Goal: Information Seeking & Learning: Learn about a topic

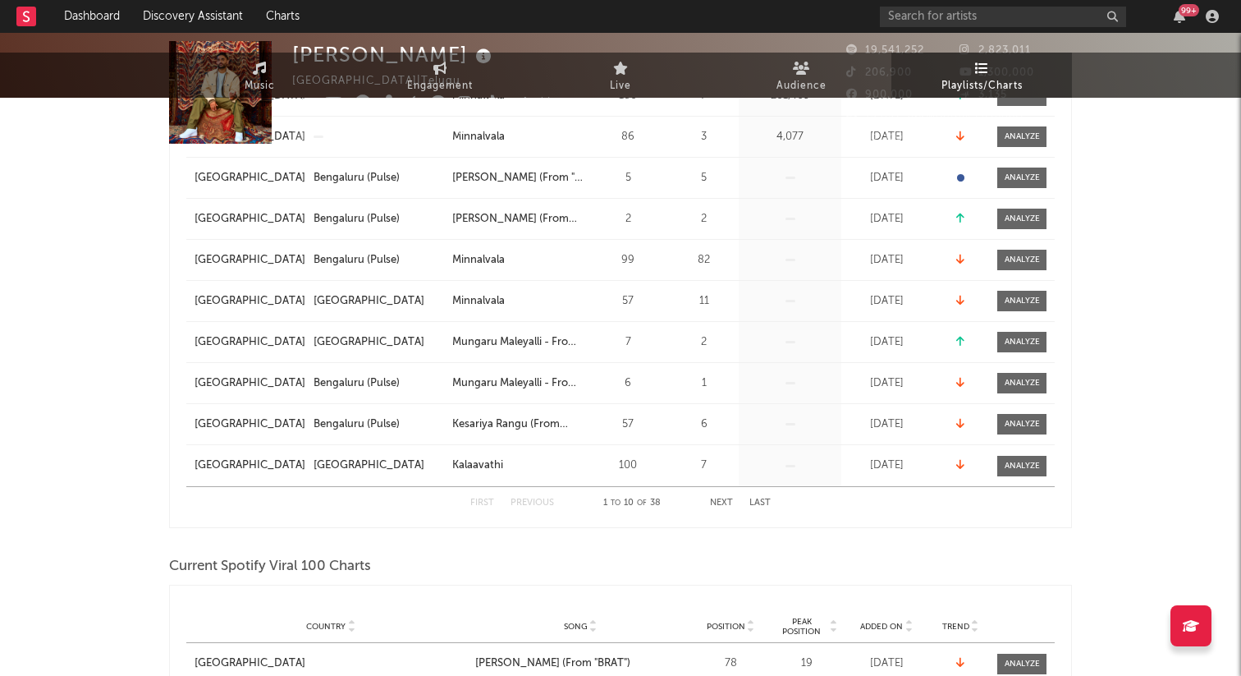
scroll to position [390, 0]
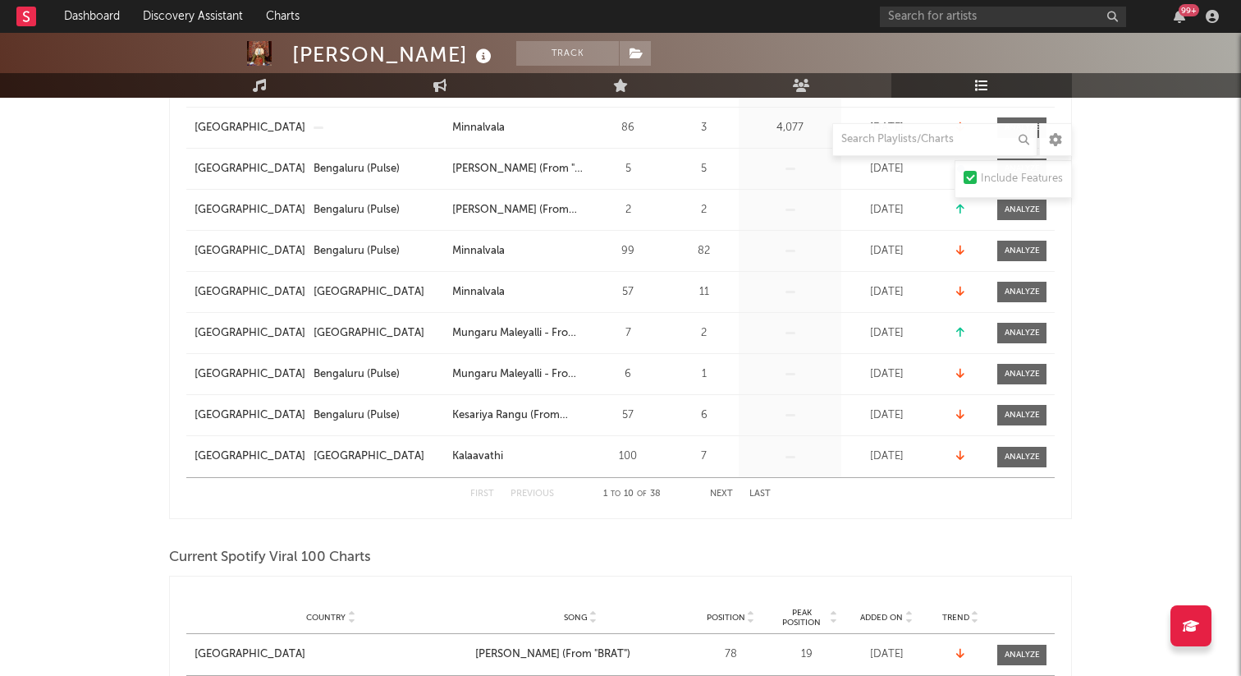
click at [720, 491] on button "Next" at bounding box center [721, 493] width 23 height 9
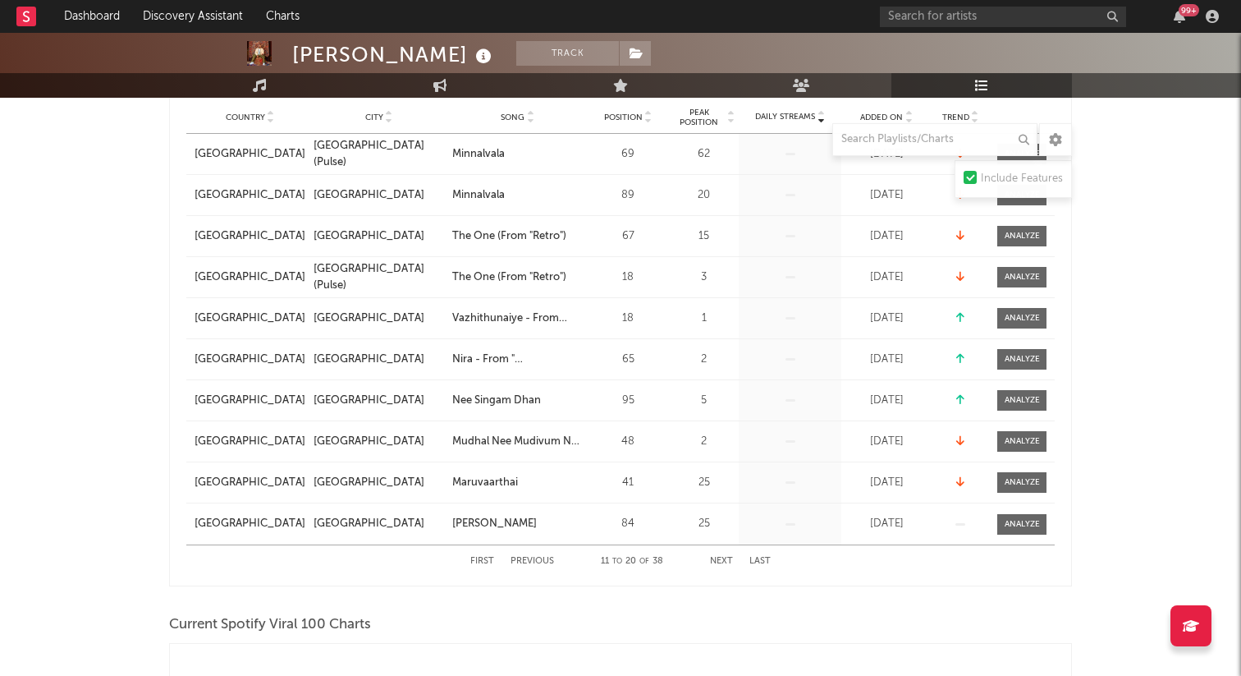
scroll to position [337, 0]
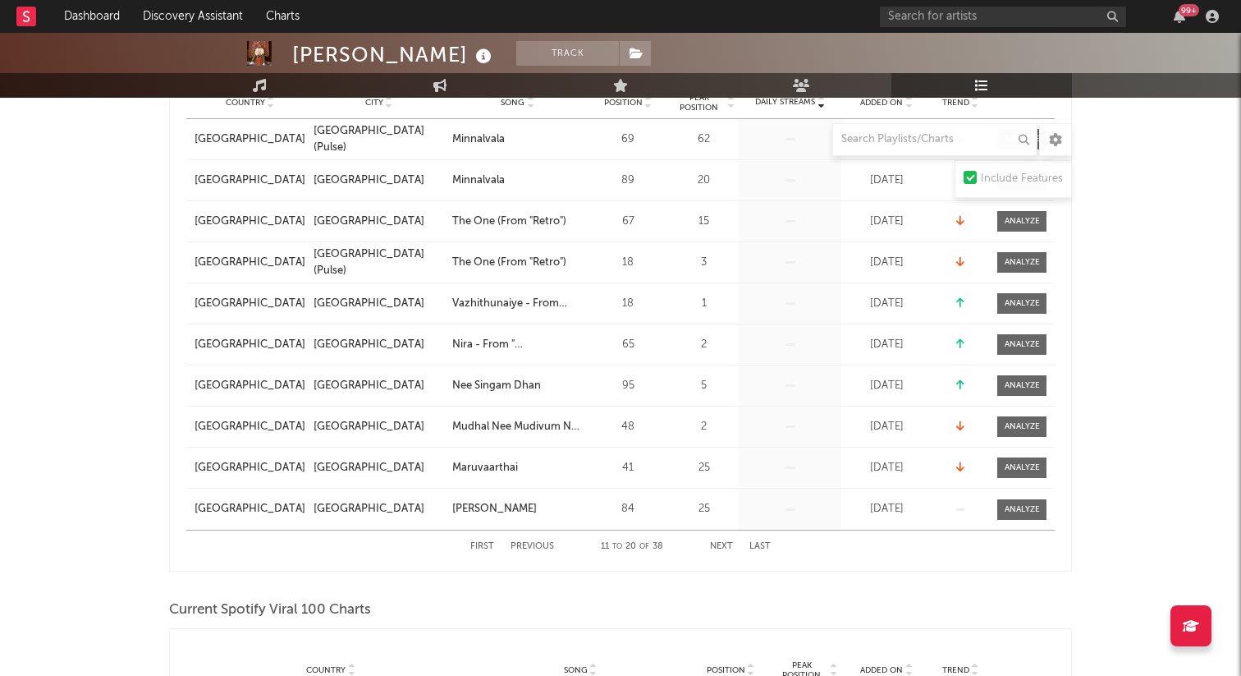
click at [722, 546] on button "Next" at bounding box center [721, 546] width 23 height 9
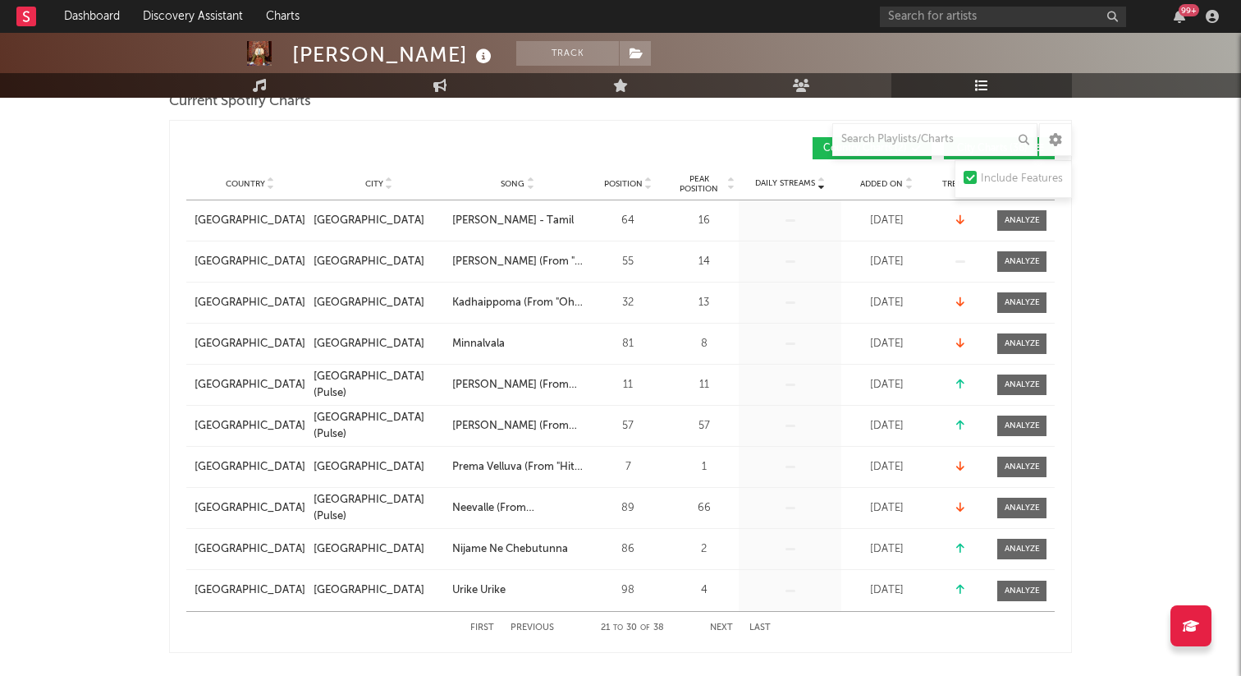
scroll to position [249, 0]
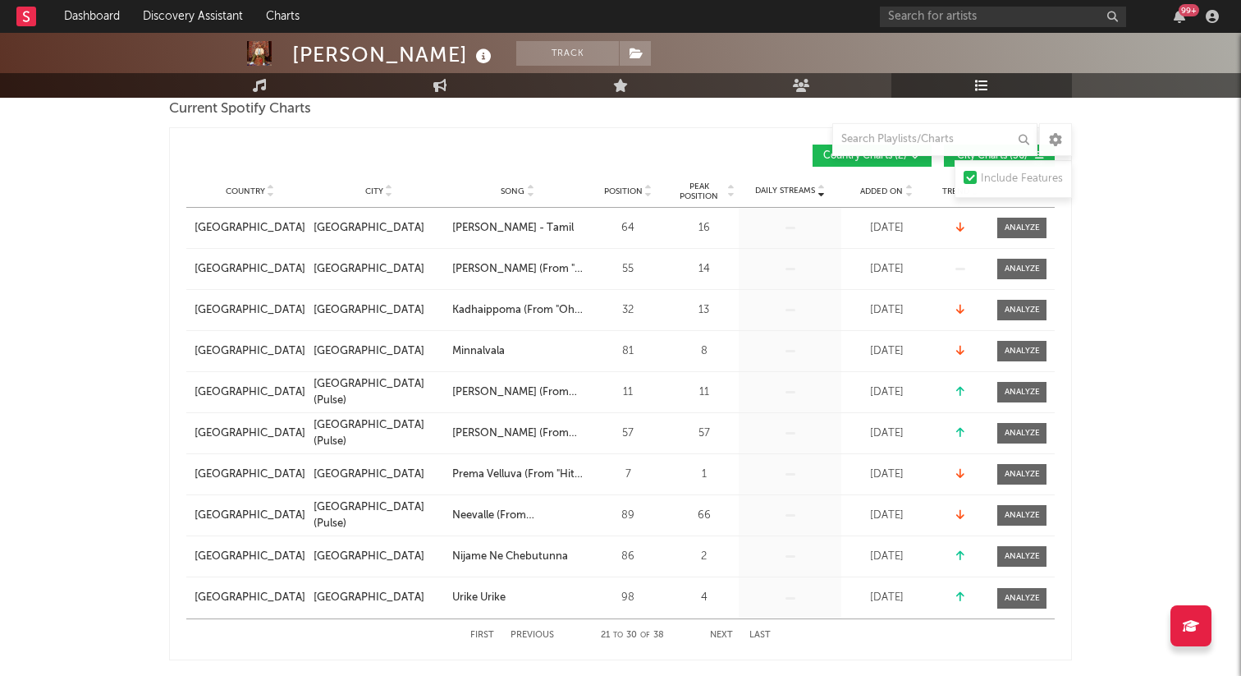
click at [714, 637] on button "Next" at bounding box center [721, 635] width 23 height 9
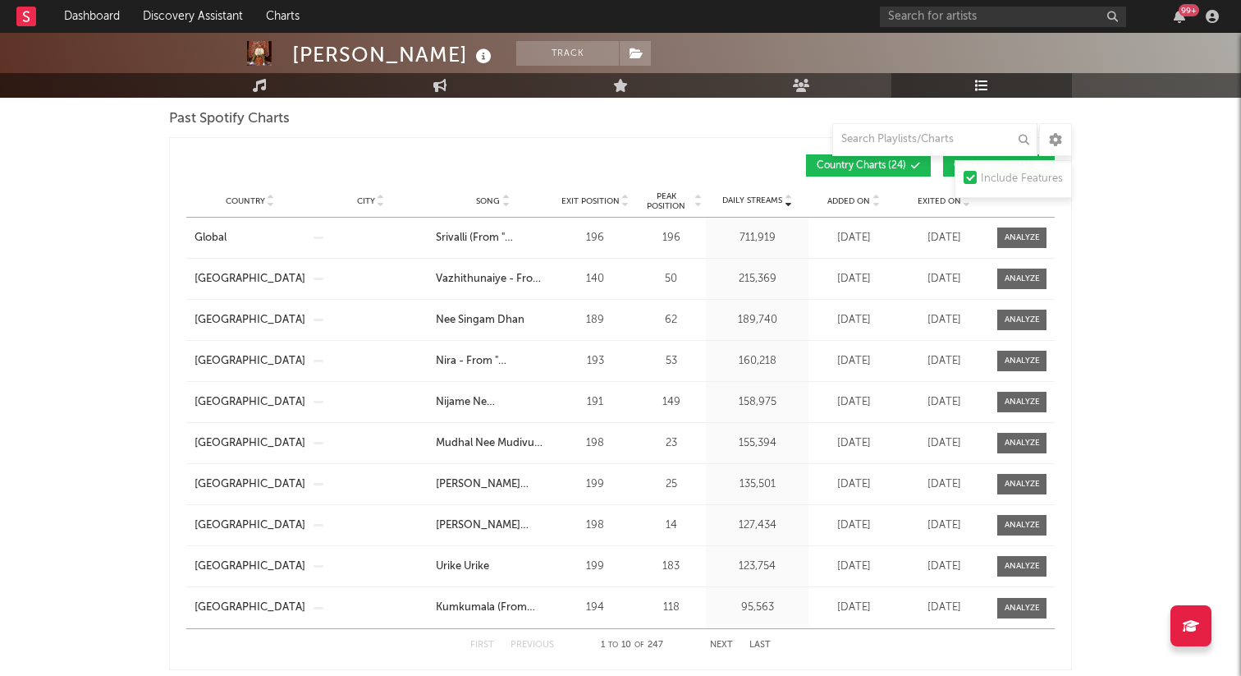
scroll to position [1629, 0]
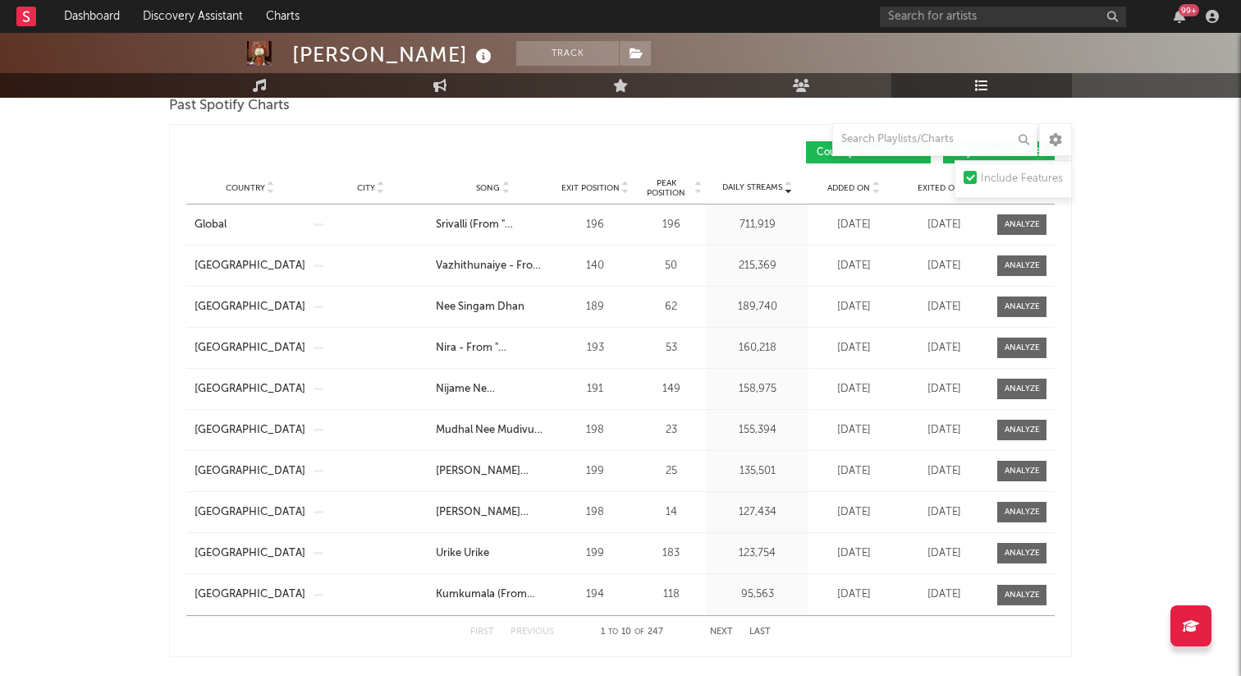
click at [727, 632] on button "Next" at bounding box center [721, 631] width 23 height 9
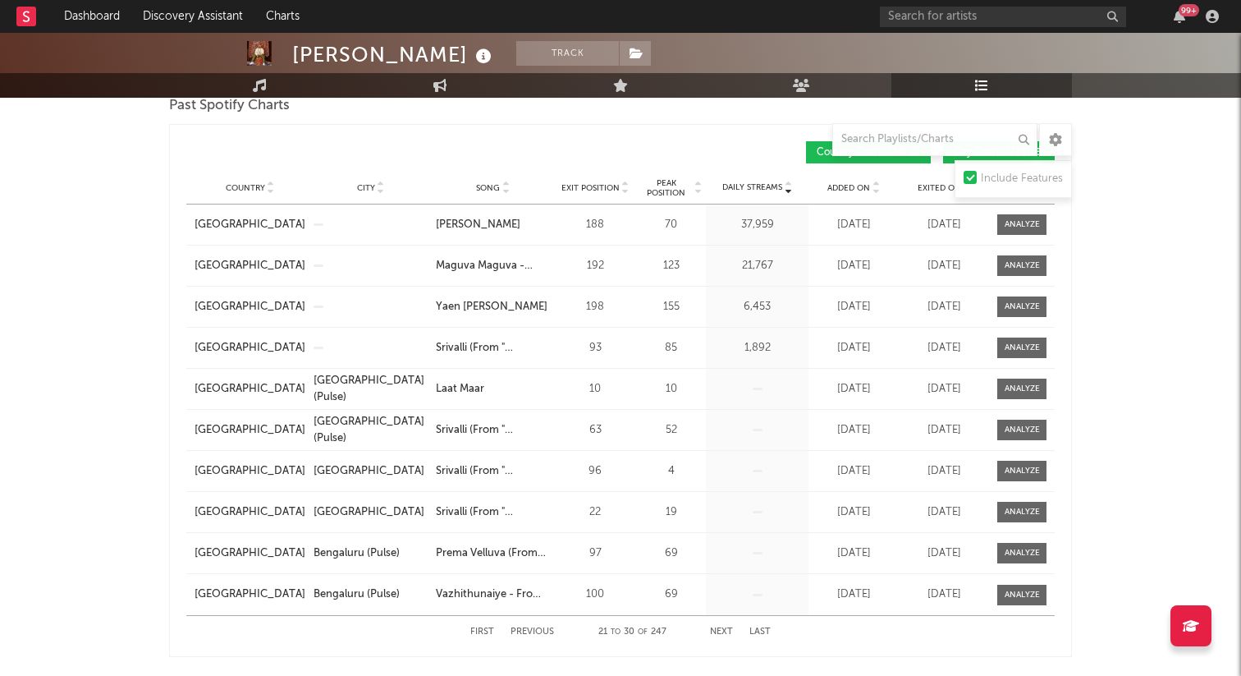
click at [727, 632] on button "Next" at bounding box center [721, 631] width 23 height 9
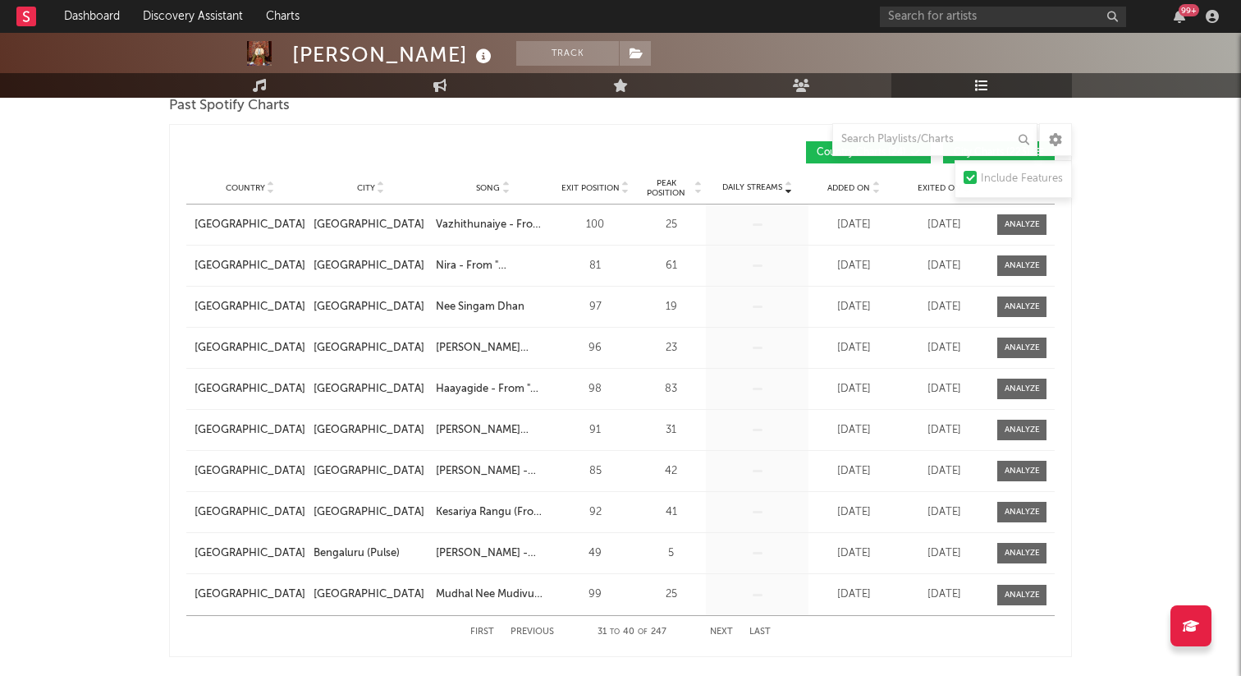
click at [726, 632] on button "Next" at bounding box center [721, 631] width 23 height 9
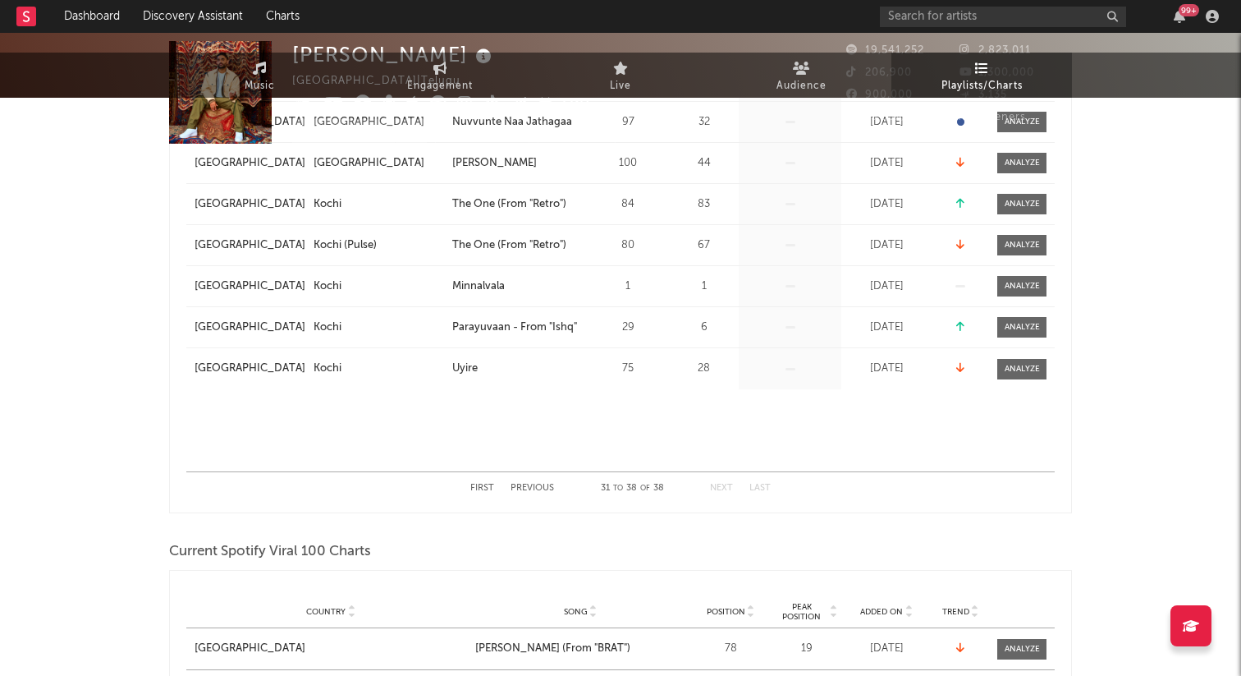
scroll to position [0, 0]
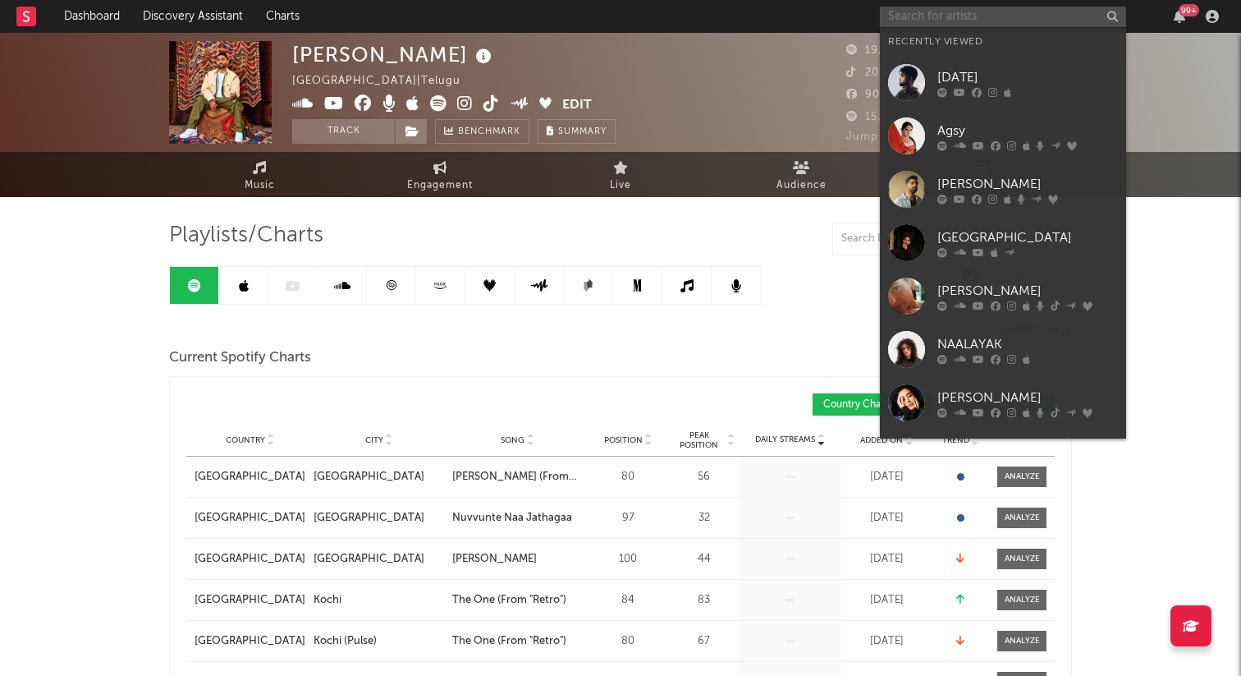
click at [937, 12] on input "text" at bounding box center [1003, 17] width 246 height 21
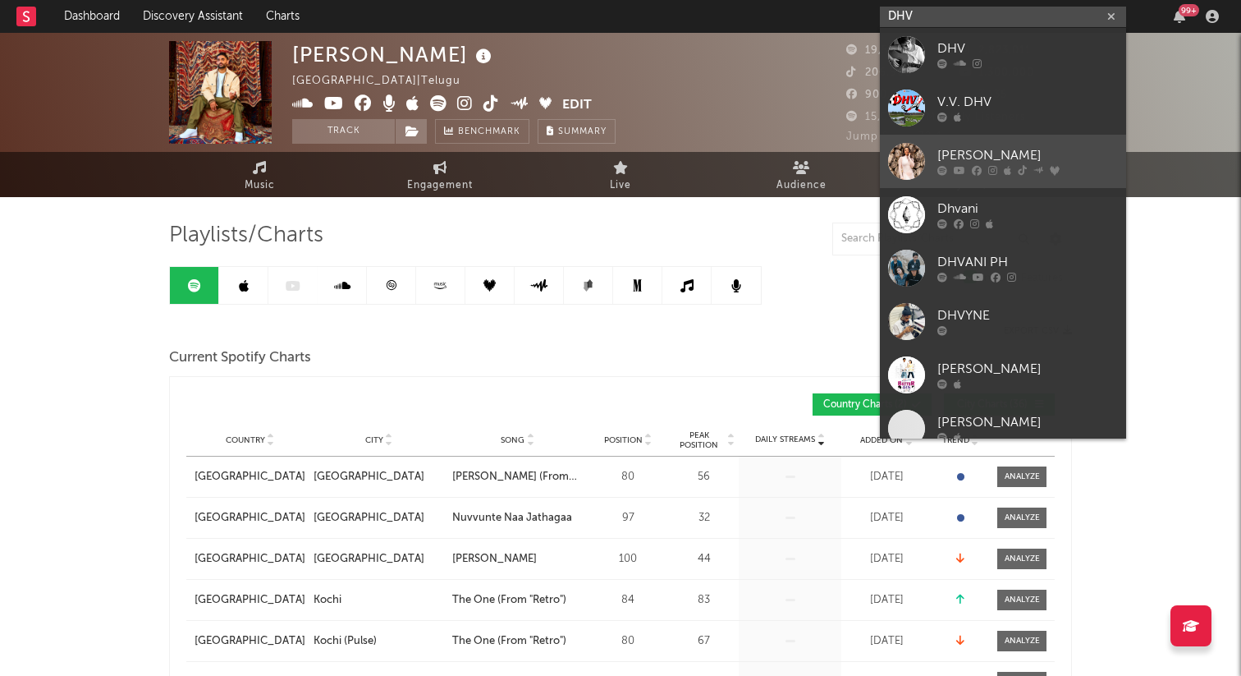
type input "DHV"
click at [1005, 161] on div "[PERSON_NAME]" at bounding box center [1028, 156] width 181 height 20
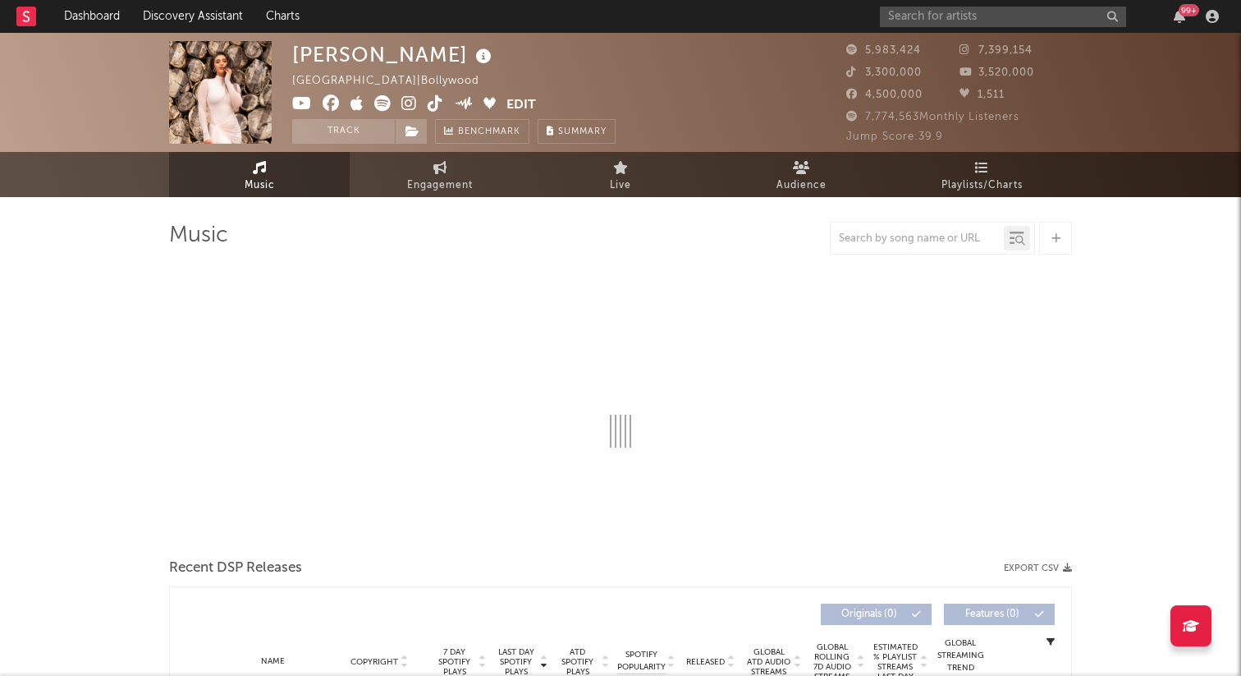
select select "6m"
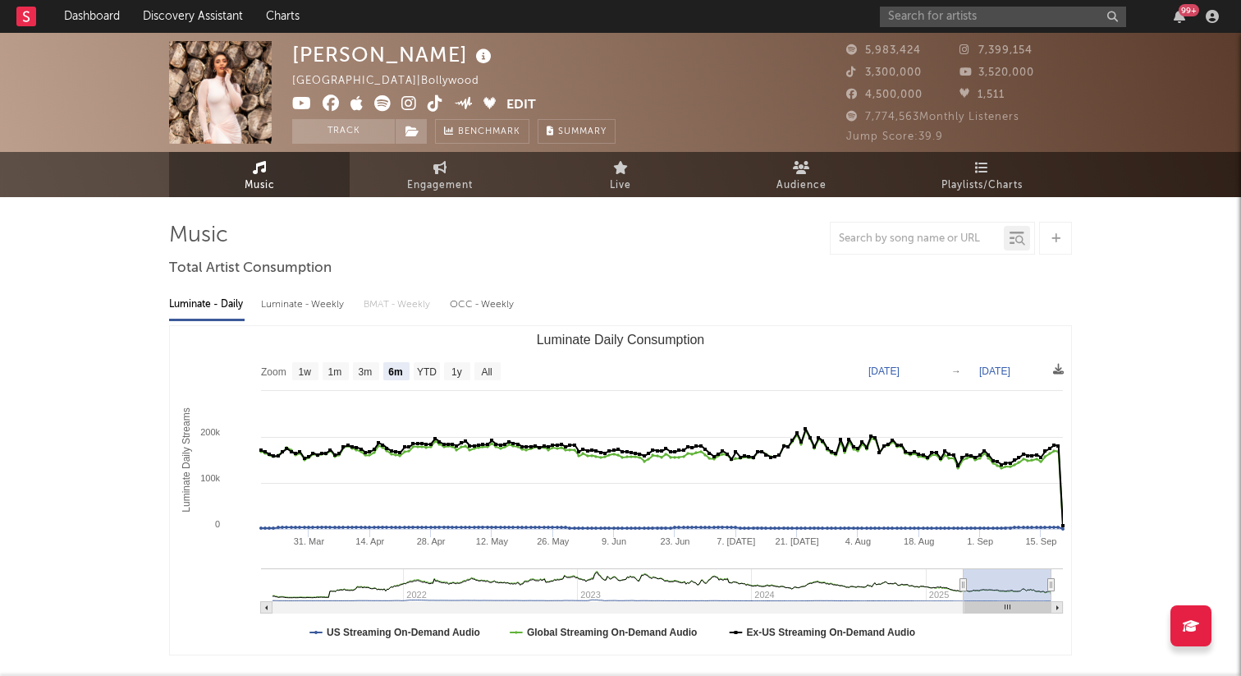
select select "6m"
click at [981, 177] on span "Playlists/Charts" at bounding box center [982, 186] width 81 height 20
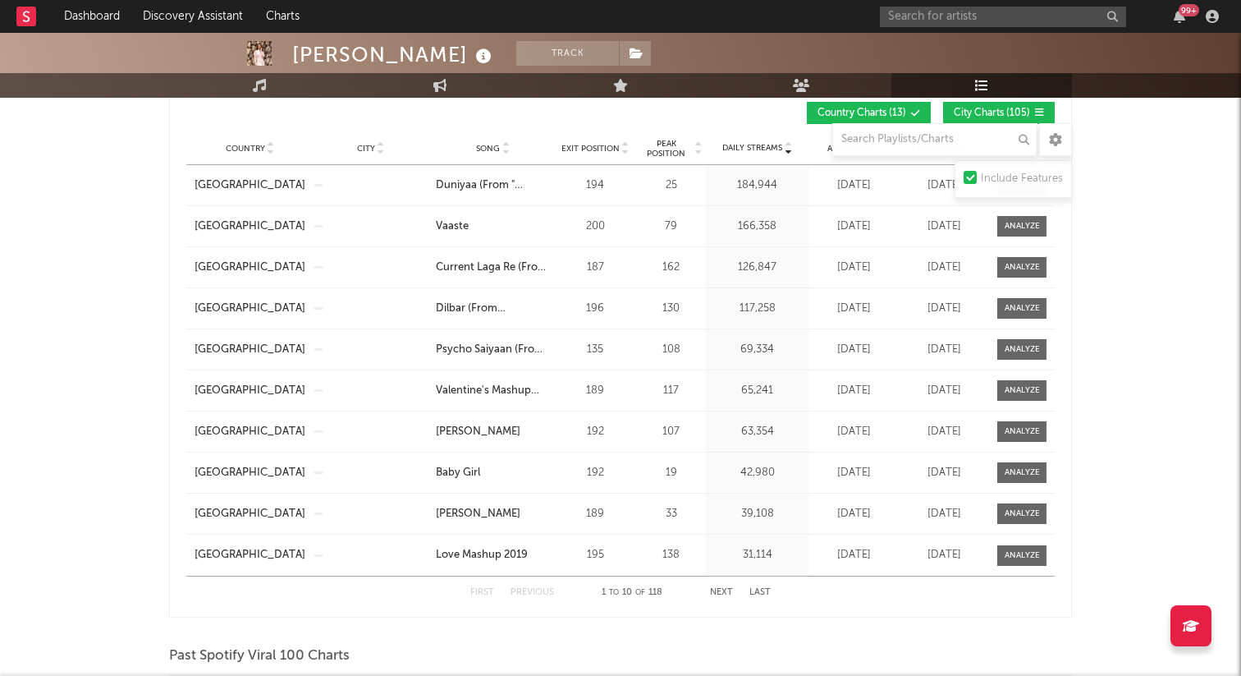
scroll to position [880, 0]
click at [714, 590] on button "Next" at bounding box center [721, 593] width 23 height 9
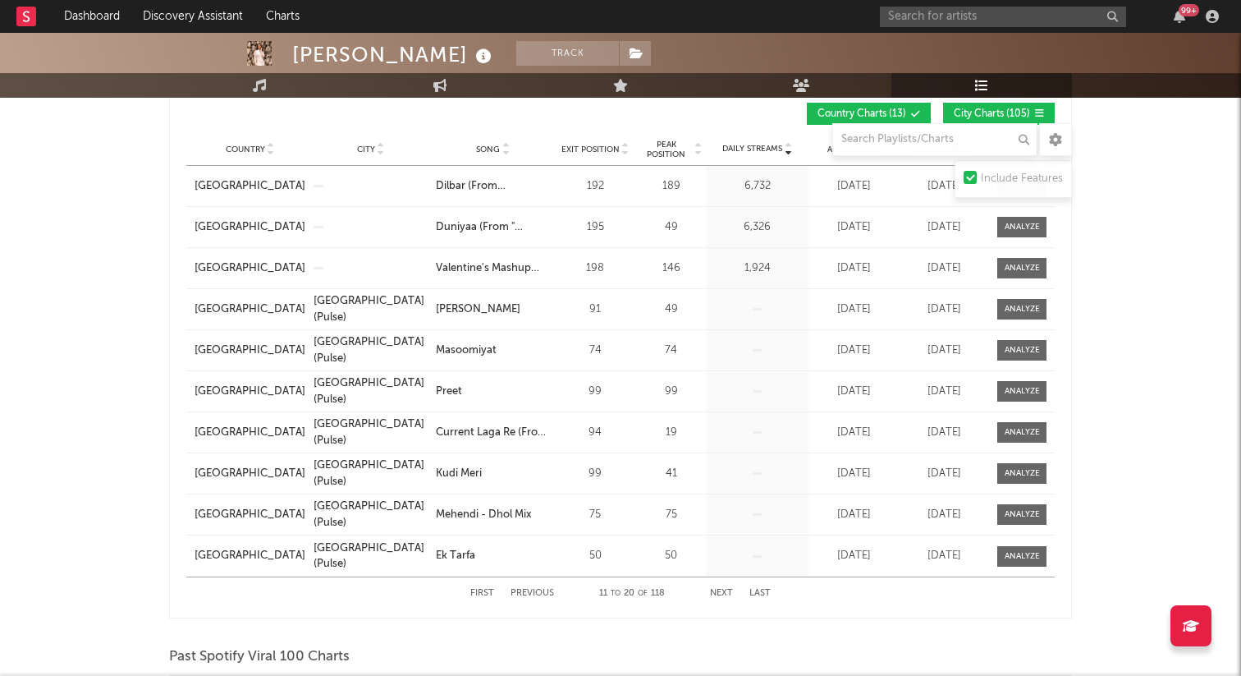
click at [714, 590] on button "Next" at bounding box center [721, 593] width 23 height 9
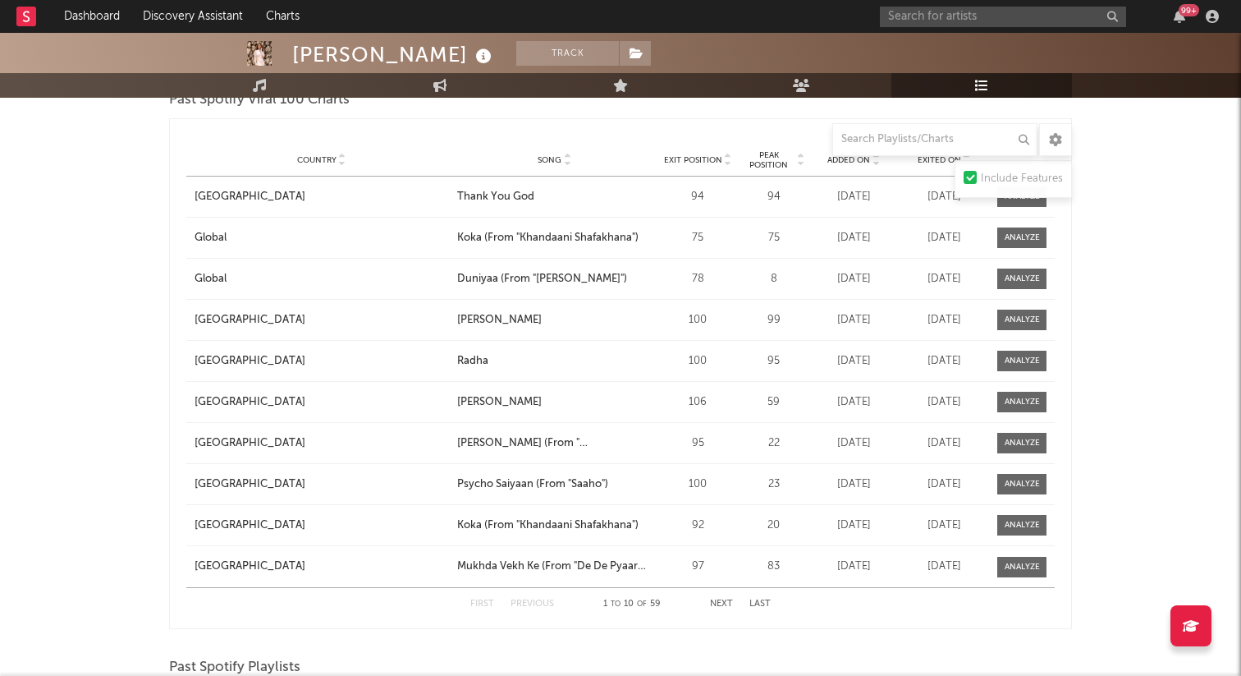
scroll to position [1438, 0]
click at [723, 598] on button "Next" at bounding box center [721, 602] width 23 height 9
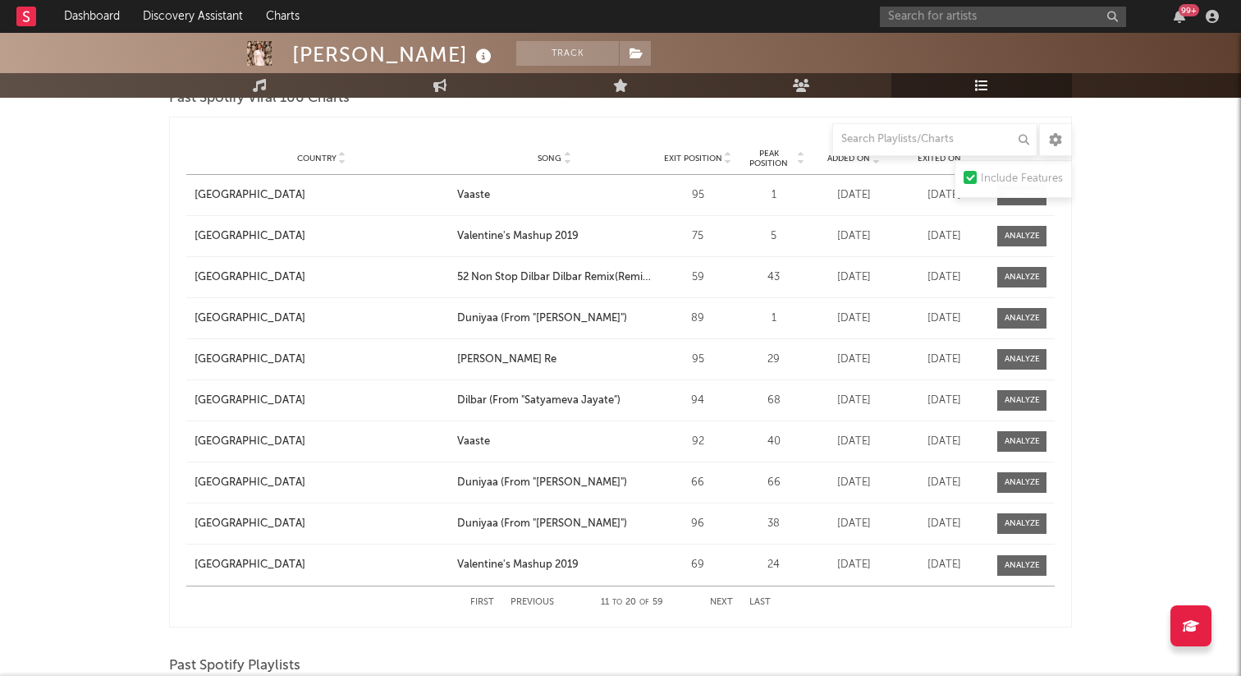
click at [723, 598] on button "Next" at bounding box center [721, 602] width 23 height 9
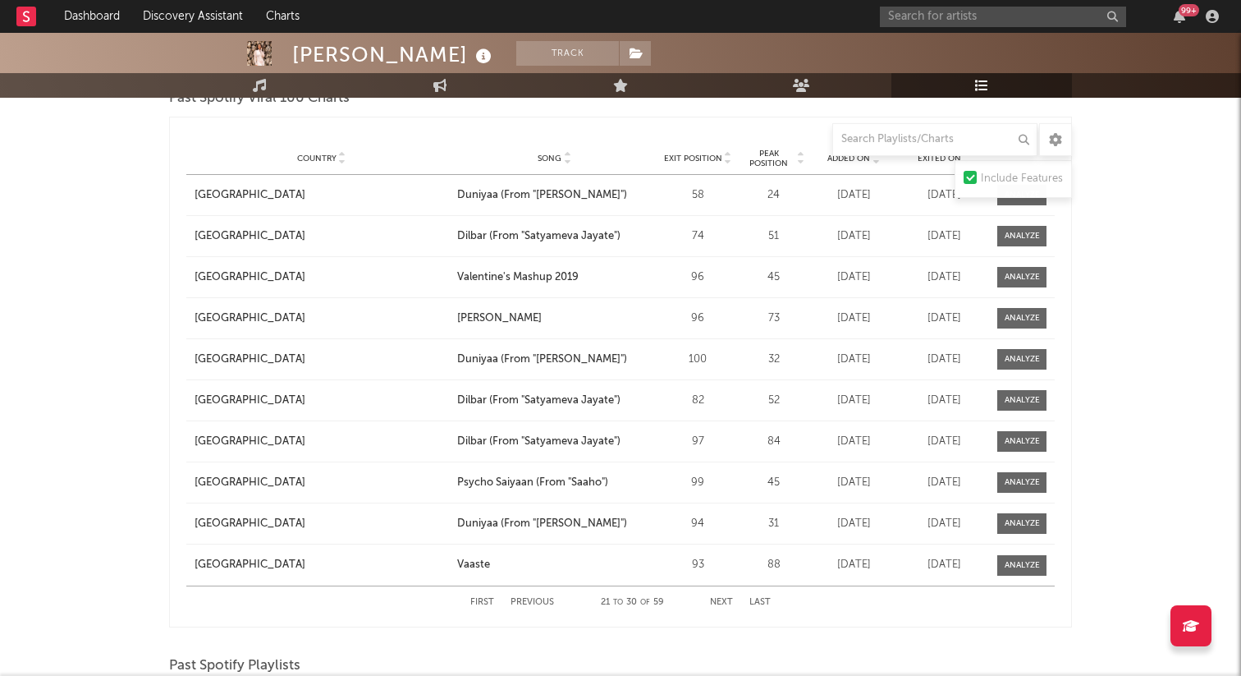
click at [723, 598] on button "Next" at bounding box center [721, 602] width 23 height 9
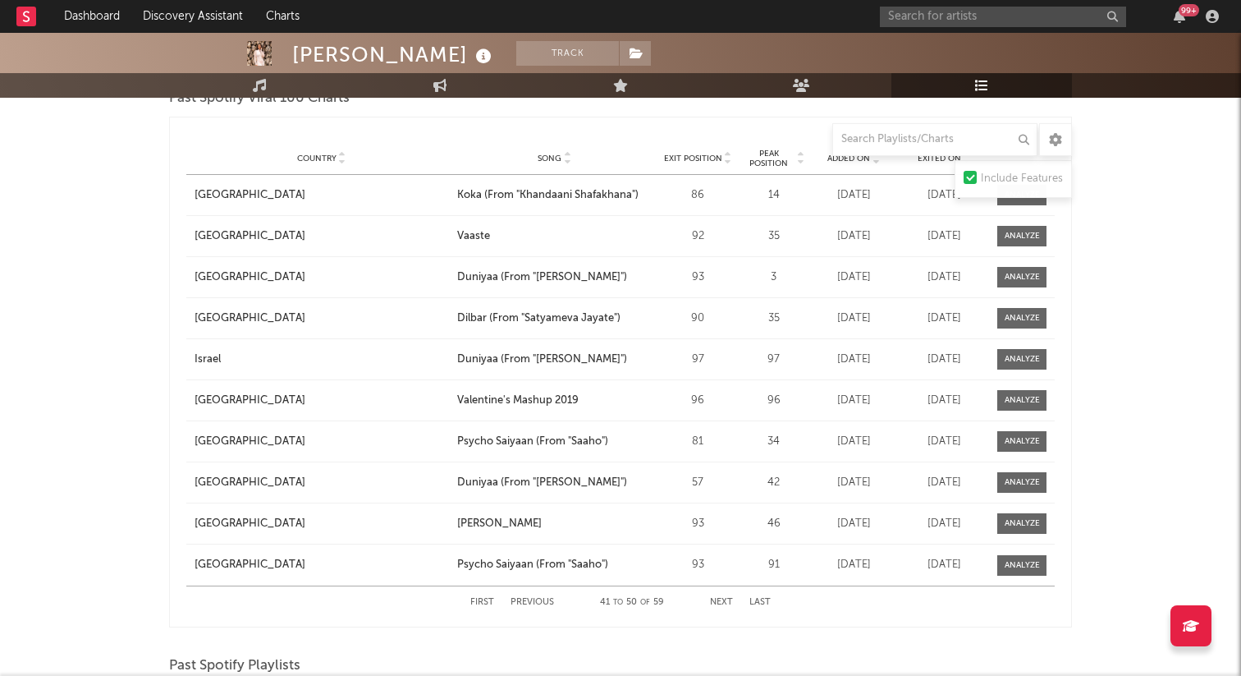
click at [723, 598] on button "Next" at bounding box center [721, 602] width 23 height 9
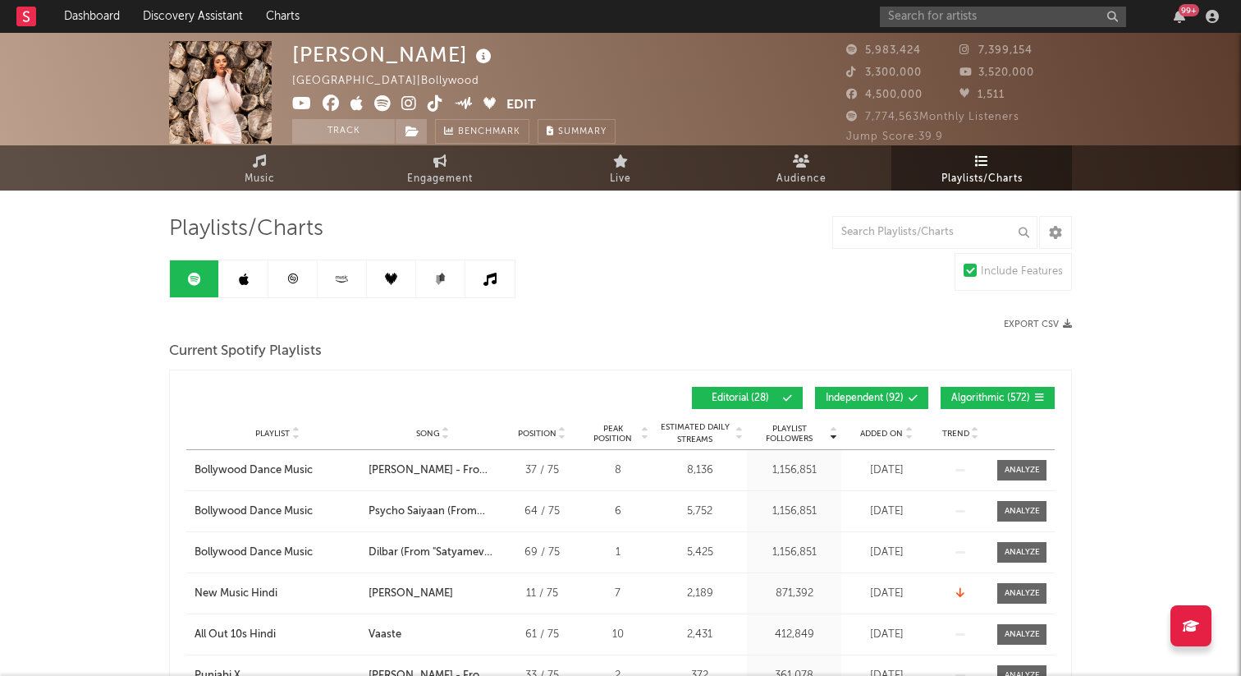
scroll to position [0, 0]
